Goal: Task Accomplishment & Management: Complete application form

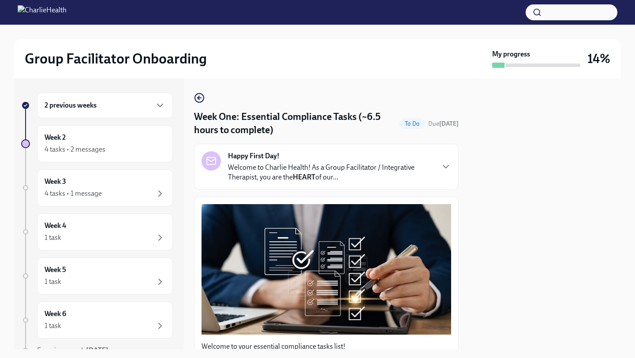
scroll to position [1294, 0]
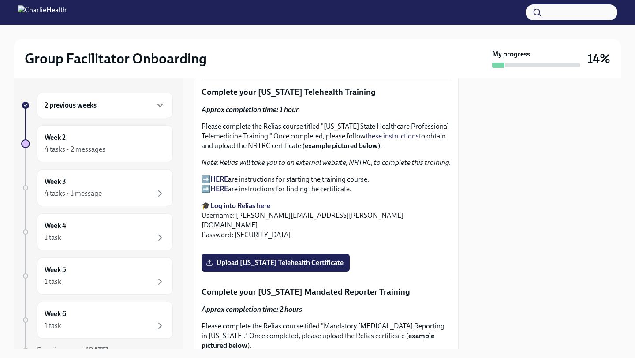
click at [235, 210] on strong "Log into Relias here" at bounding box center [240, 205] width 60 height 8
drag, startPoint x: 327, startPoint y: 131, endPoint x: 305, endPoint y: 144, distance: 24.5
click at [305, 144] on p "Please complete the Relias course titled "[US_STATE] State Healthcare Professio…" at bounding box center [325, 136] width 249 height 29
click at [341, 128] on p "Please complete the Relias course titled "[US_STATE] State Healthcare Professio…" at bounding box center [325, 136] width 249 height 29
drag, startPoint x: 324, startPoint y: 133, endPoint x: 305, endPoint y: 144, distance: 22.3
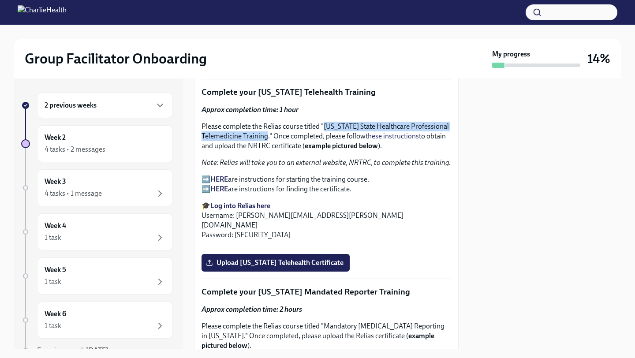
click at [305, 144] on p "Please complete the Relias course titled "[US_STATE] State Healthcare Professio…" at bounding box center [325, 136] width 249 height 29
copy p "[US_STATE] State Healthcare Professional Telemedicine Training"
click at [408, 167] on em "Note: Relias will take you to an external website, NRTRC, to complete this trai…" at bounding box center [325, 162] width 249 height 8
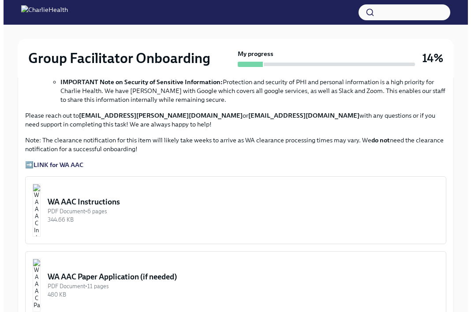
scroll to position [685, 0]
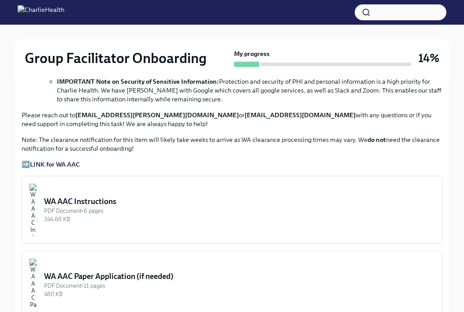
click at [120, 196] on div "WA AAC Instructions" at bounding box center [239, 201] width 391 height 11
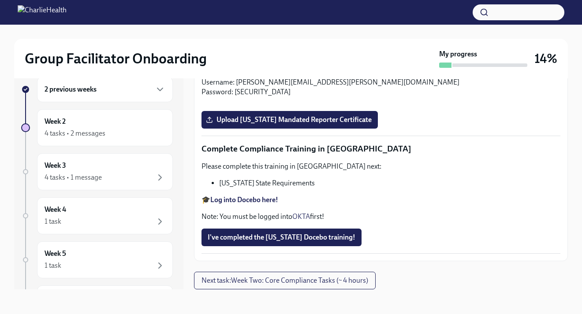
scroll to position [1548, 0]
click at [0, 0] on input "Upload [US_STATE] Telehealth Certificate" at bounding box center [0, 0] width 0 height 0
